Goal: Transaction & Acquisition: Book appointment/travel/reservation

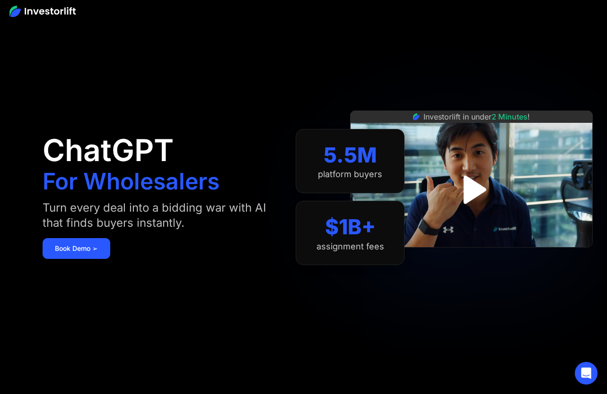
click at [471, 192] on img "open lightbox" at bounding box center [471, 190] width 52 height 52
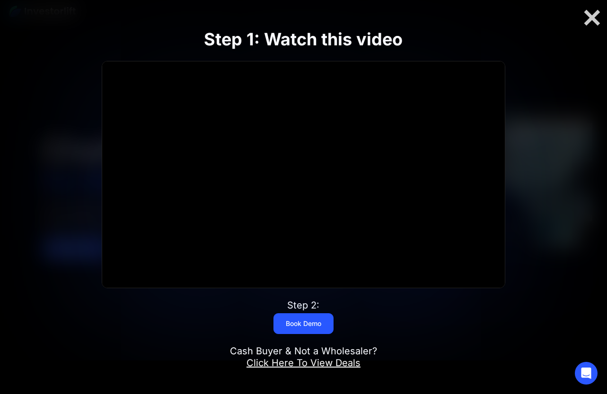
click at [291, 325] on link "Book Demo" at bounding box center [303, 323] width 60 height 21
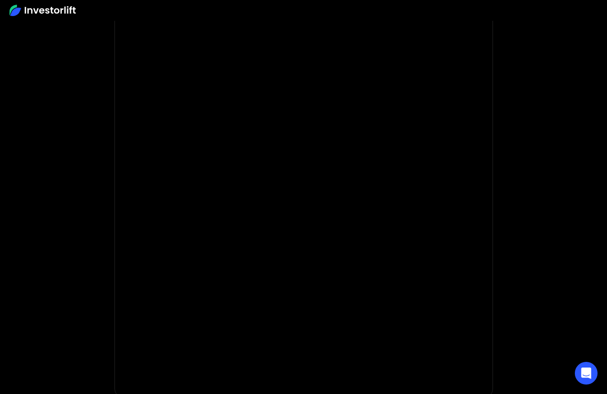
scroll to position [31, 0]
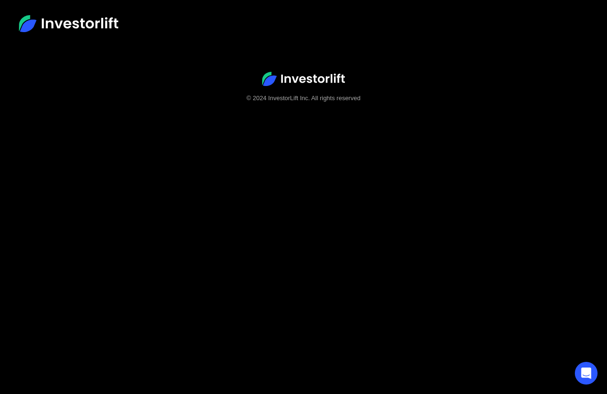
scroll to position [59, 0]
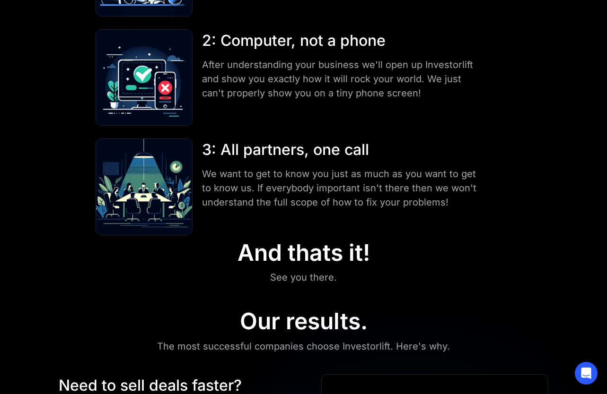
scroll to position [252, 0]
